Goal: Task Accomplishment & Management: Manage account settings

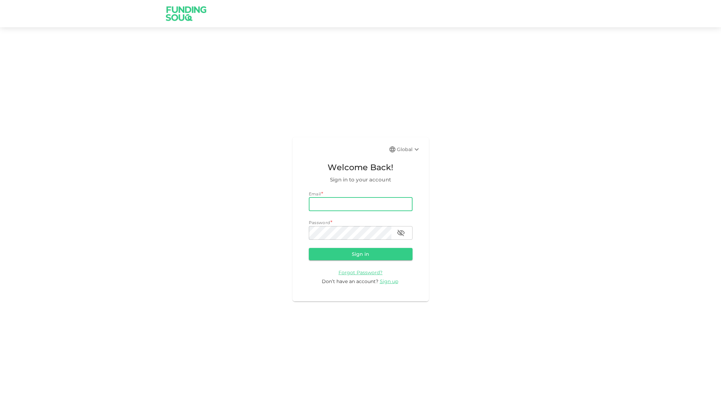
drag, startPoint x: 335, startPoint y: 202, endPoint x: 329, endPoint y: 202, distance: 5.5
click at [334, 202] on input "email" at bounding box center [361, 205] width 104 height 14
type input "[EMAIL_ADDRESS][DOMAIN_NAME]"
click at [309, 248] on button "Sign in" at bounding box center [361, 254] width 104 height 12
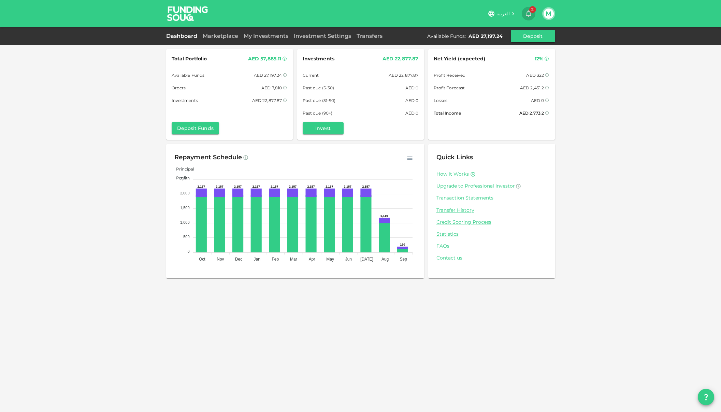
click at [528, 13] on icon "button" at bounding box center [528, 14] width 8 height 8
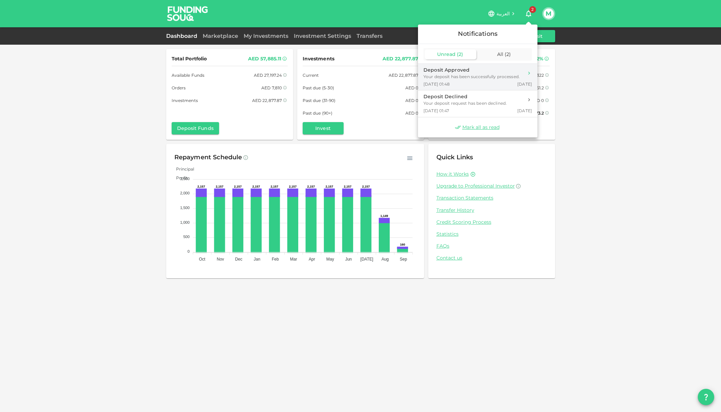
click at [446, 85] on span "[DATE] 01:48" at bounding box center [436, 84] width 27 height 6
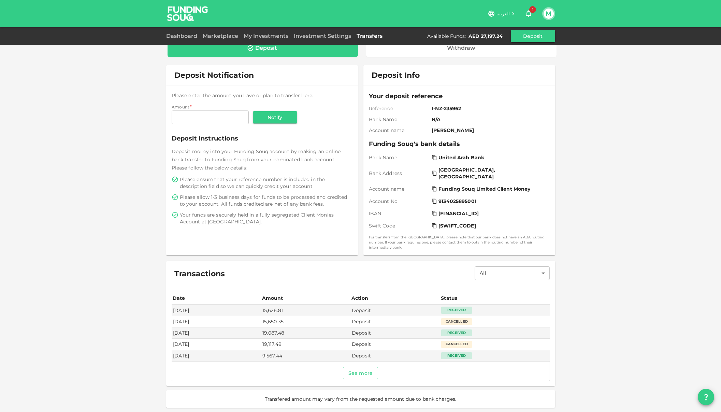
scroll to position [6, 0]
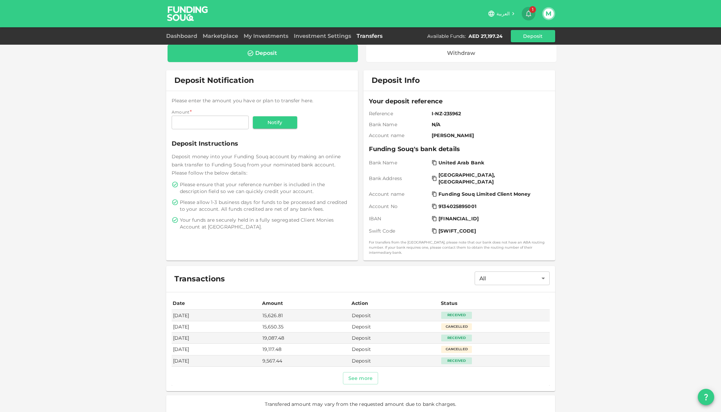
click at [530, 15] on icon "button" at bounding box center [528, 14] width 5 height 7
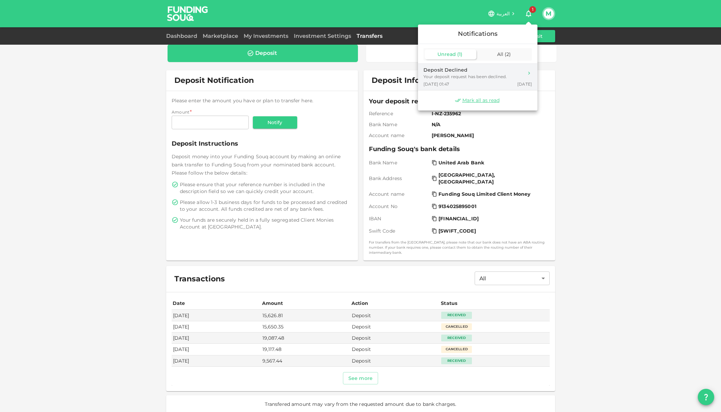
click at [443, 78] on div "Your deposit request has been declined." at bounding box center [464, 77] width 83 height 6
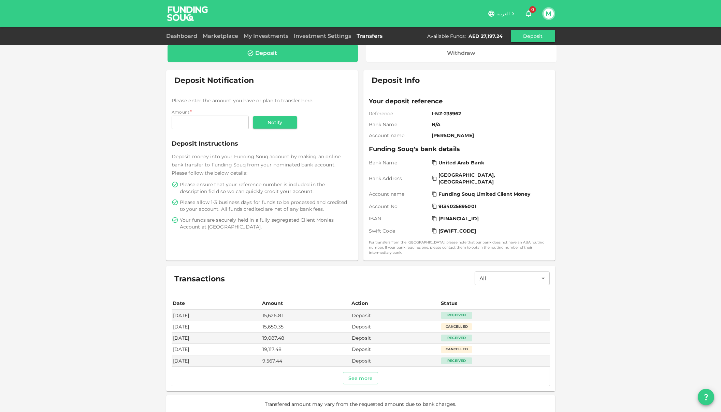
click at [135, 103] on div "Deposit Withdraw Deposit Notification Please enter the amount you have or plan …" at bounding box center [360, 205] width 721 height 423
click at [178, 36] on link "Dashboard" at bounding box center [183, 36] width 34 height 6
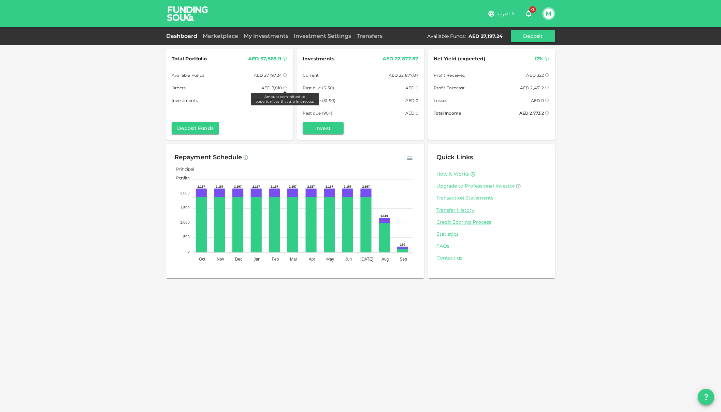
click at [284, 87] on icon at bounding box center [285, 88] width 4 height 4
click at [410, 158] on icon "button" at bounding box center [409, 158] width 7 height 7
click at [354, 150] on div "Repayment Schedule Download CSV Principal Profit 2,500 2,500 2,000 2,000 1,500 …" at bounding box center [295, 211] width 258 height 135
click at [486, 198] on link "Transaction Statements" at bounding box center [491, 198] width 111 height 6
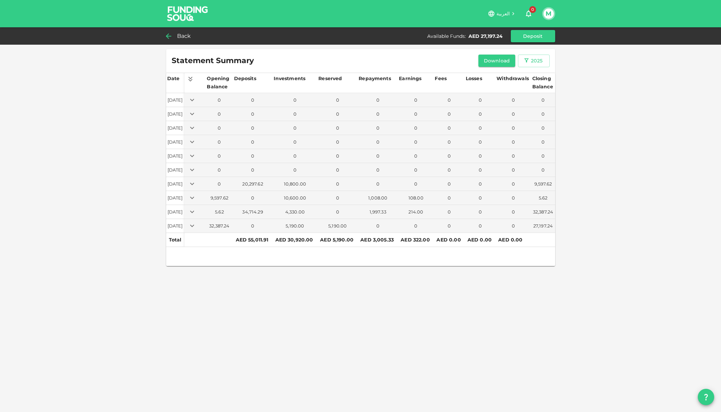
click at [183, 34] on span "Back" at bounding box center [184, 36] width 14 height 10
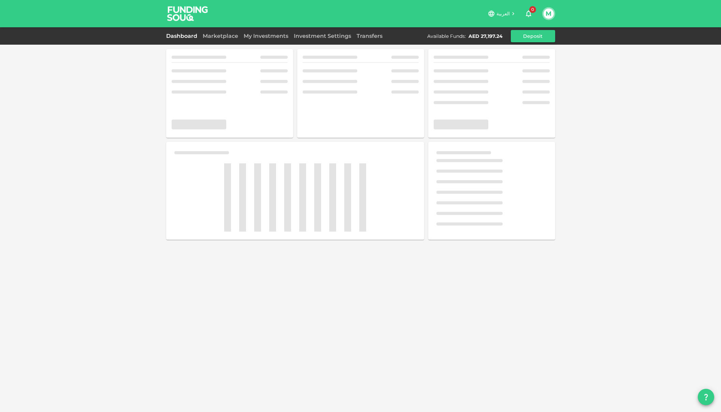
click at [553, 14] on div "M" at bounding box center [548, 13] width 13 height 13
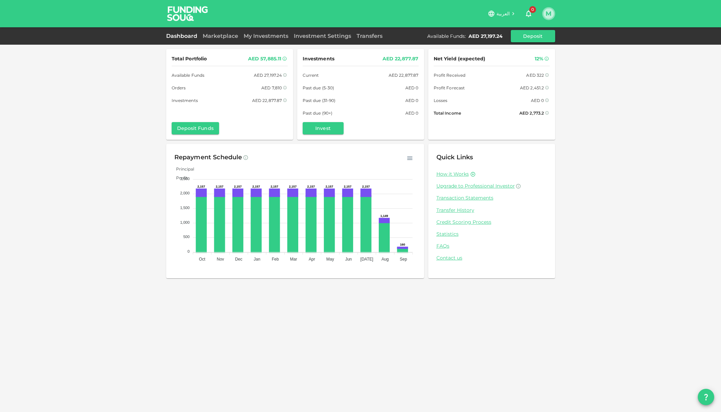
click at [548, 16] on button "M" at bounding box center [548, 14] width 10 height 10
click at [509, 67] on div "Sign Out" at bounding box center [504, 66] width 22 height 7
